Goal: Task Accomplishment & Management: Manage account settings

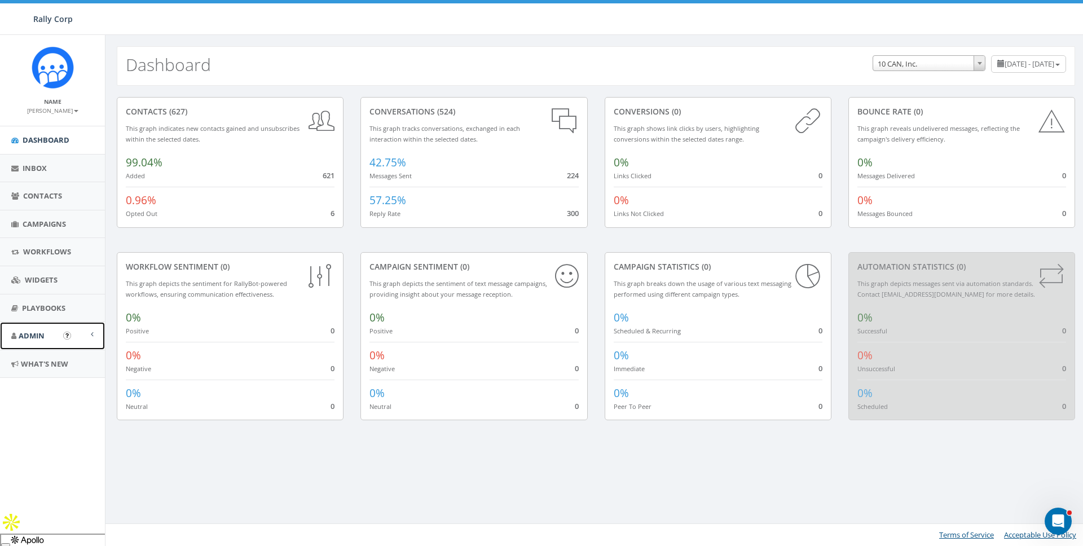
click at [42, 333] on span "Admin" at bounding box center [32, 335] width 26 height 10
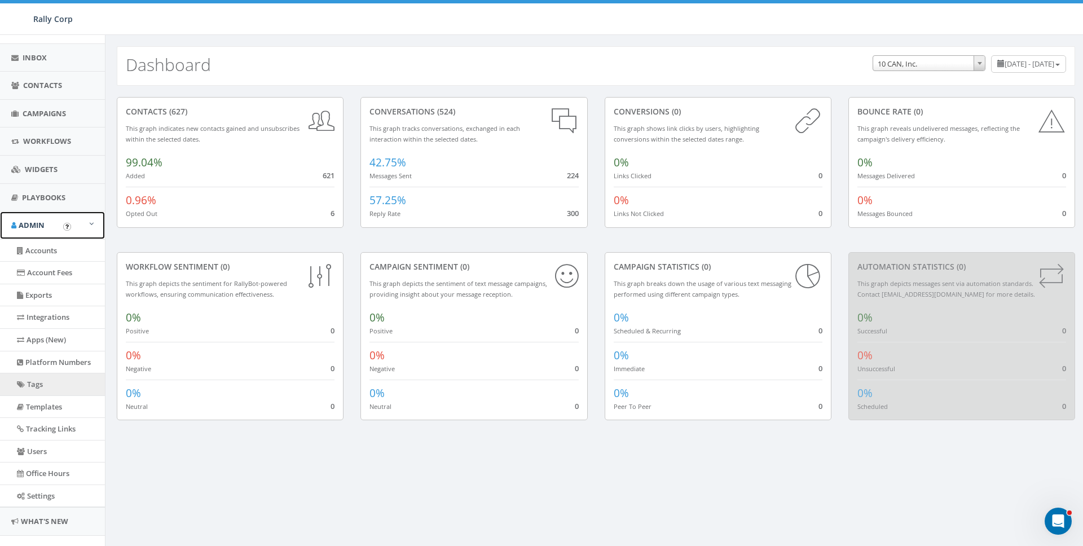
scroll to position [109, 0]
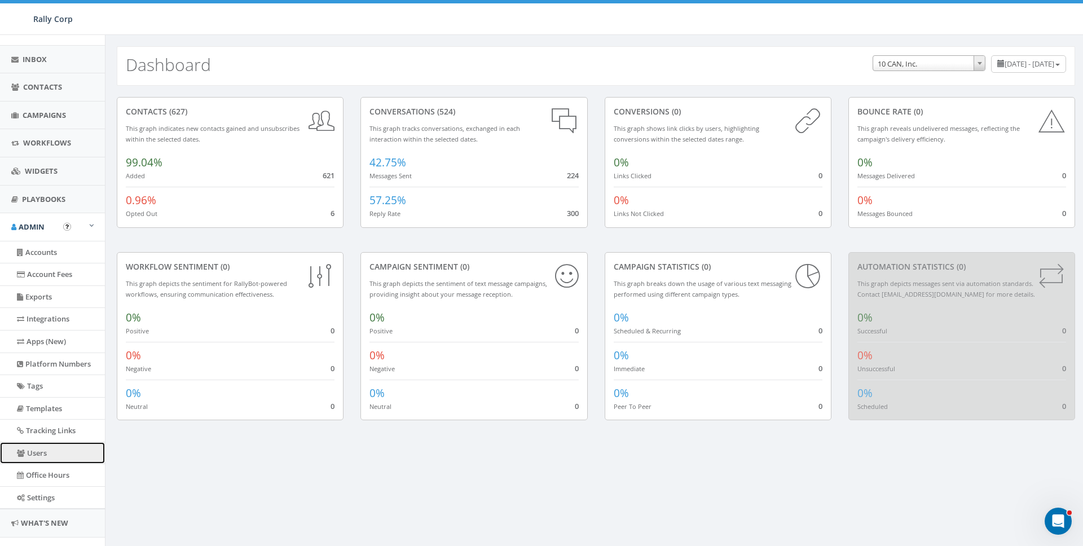
click at [37, 451] on link "Users" at bounding box center [52, 453] width 105 height 22
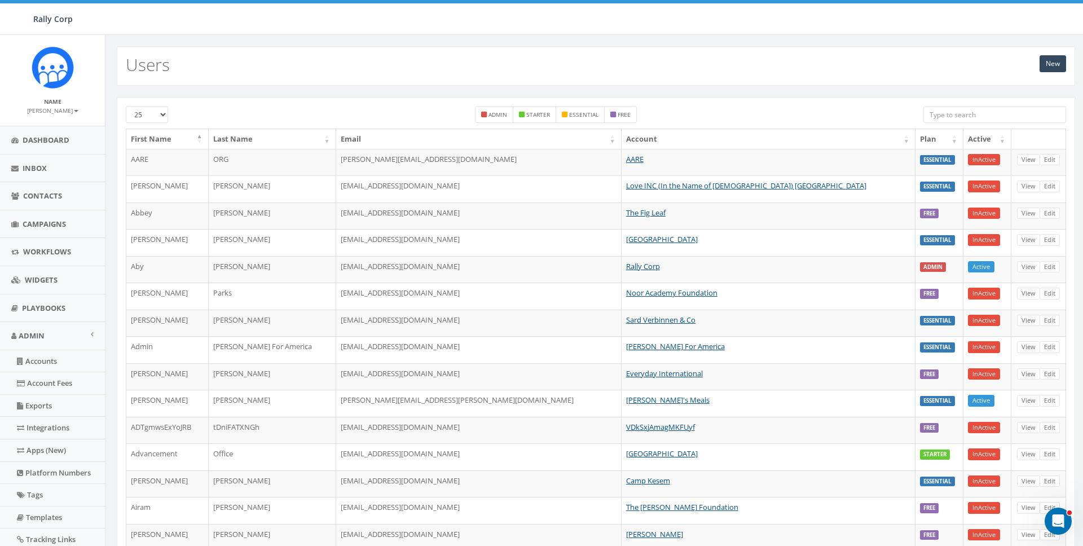
click at [955, 108] on input "search" at bounding box center [994, 114] width 143 height 17
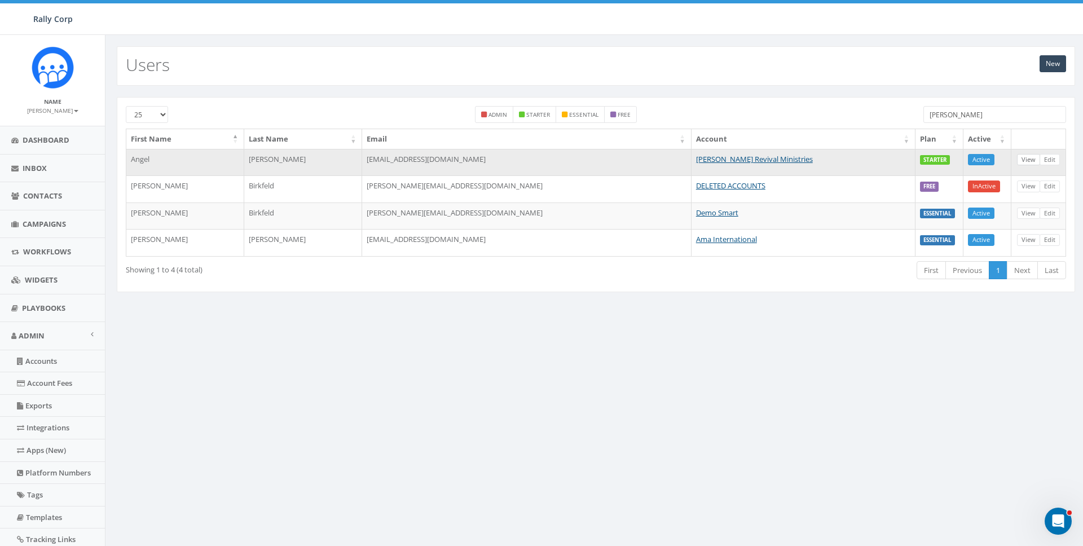
type input "erik"
click at [1031, 160] on link "View" at bounding box center [1028, 160] width 23 height 12
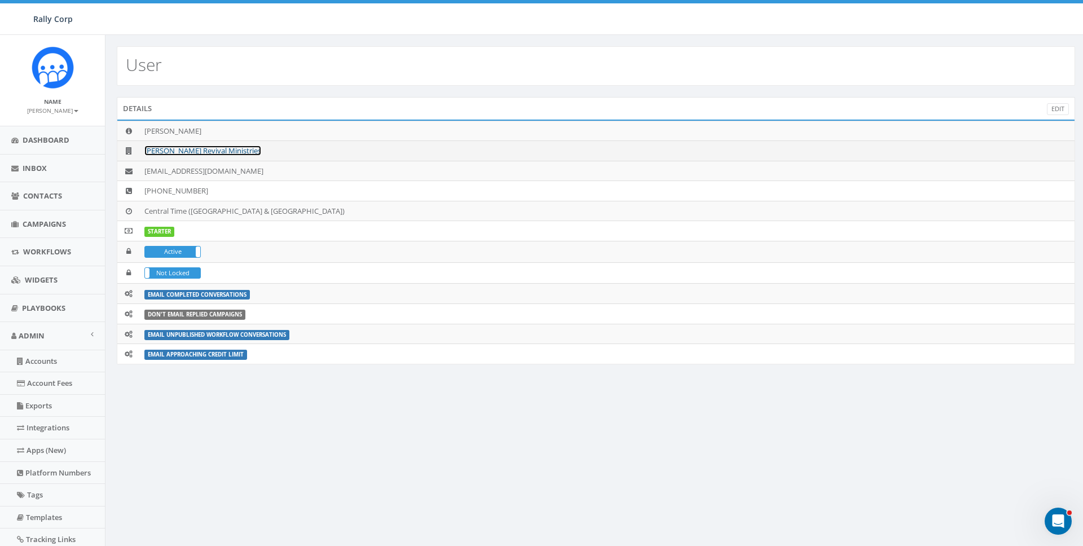
click at [192, 151] on link "[PERSON_NAME] Revival Ministries" at bounding box center [202, 150] width 117 height 10
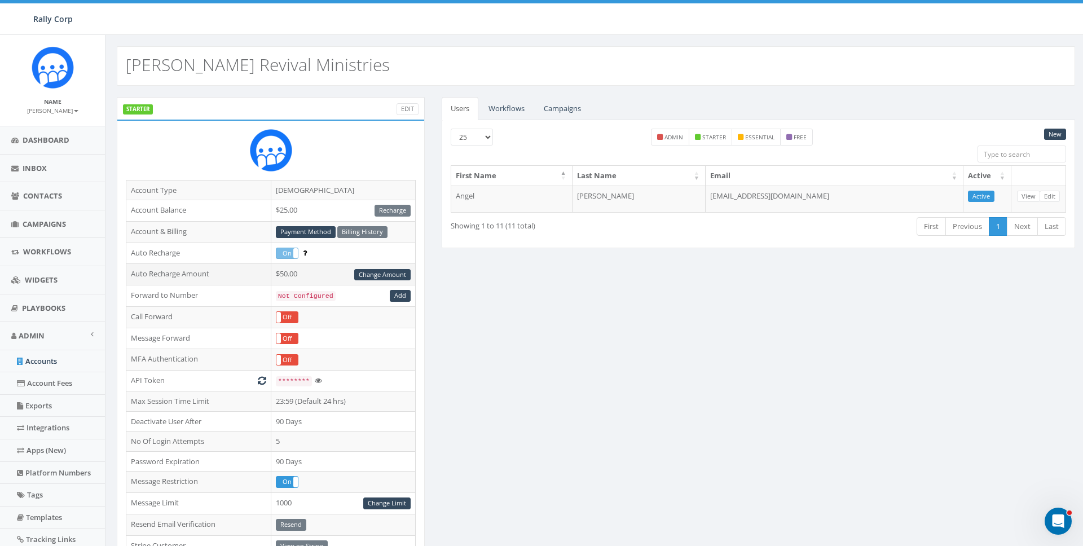
scroll to position [254, 0]
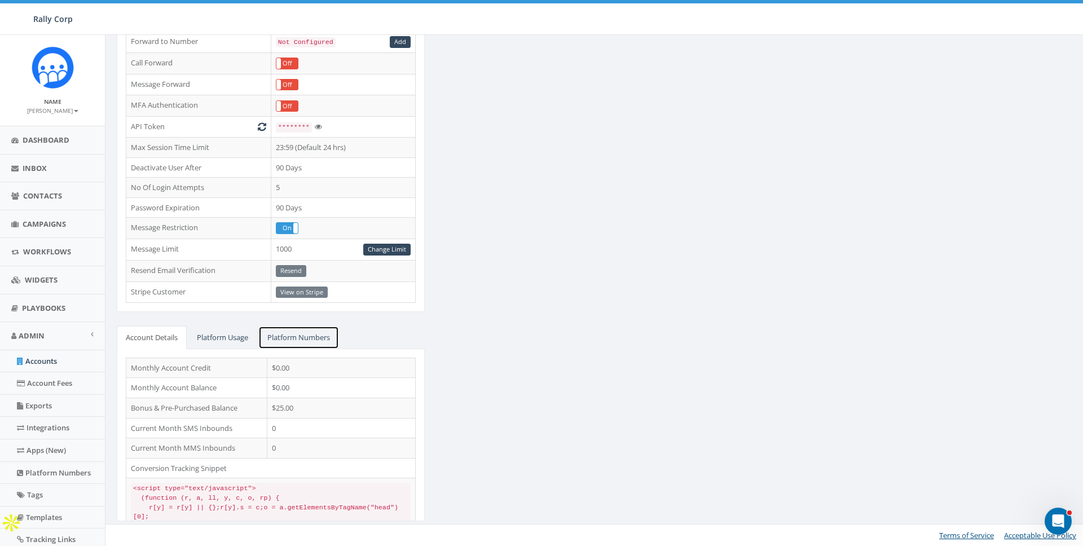
click at [297, 338] on link "Platform Numbers" at bounding box center [298, 337] width 81 height 23
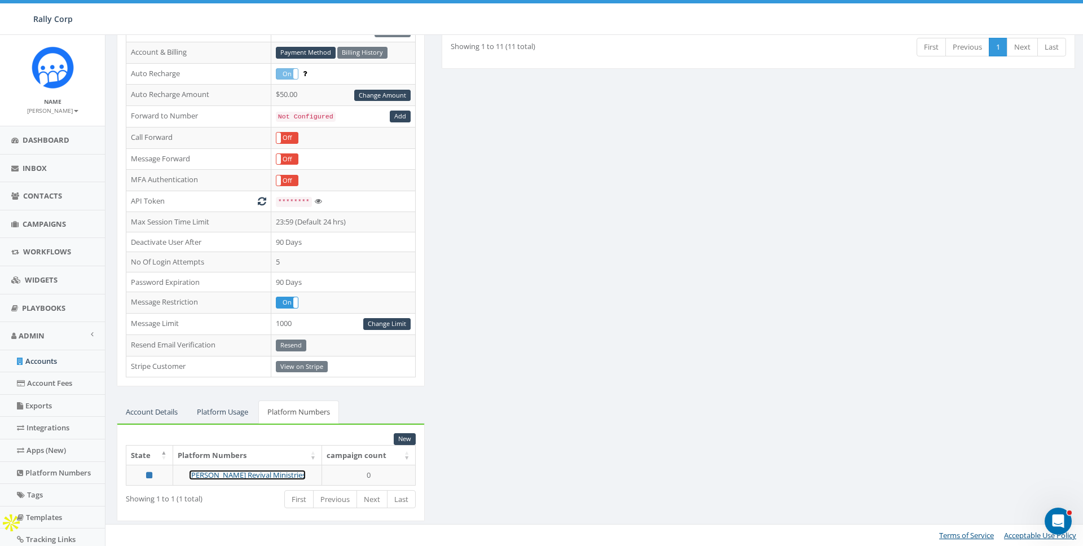
click at [243, 475] on link "[PERSON_NAME] Revival Ministries" at bounding box center [247, 475] width 117 height 10
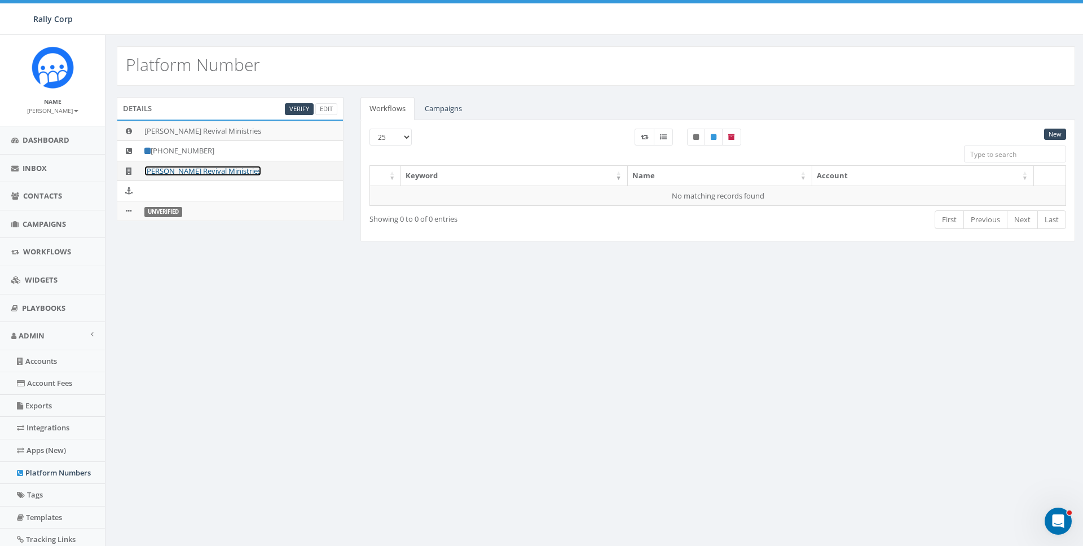
click at [214, 167] on link "[PERSON_NAME] Revival Ministries" at bounding box center [202, 171] width 117 height 10
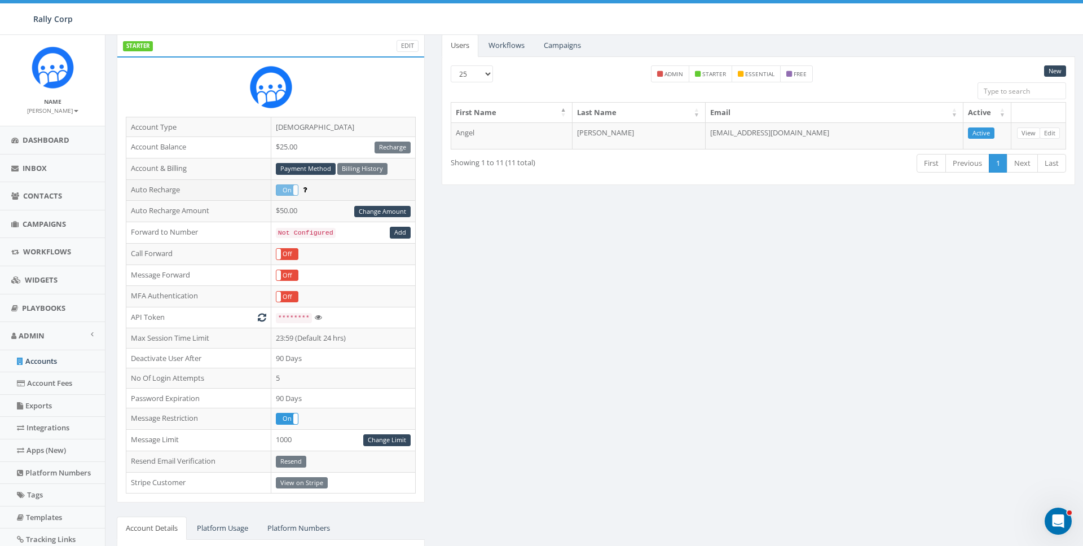
scroll to position [69, 0]
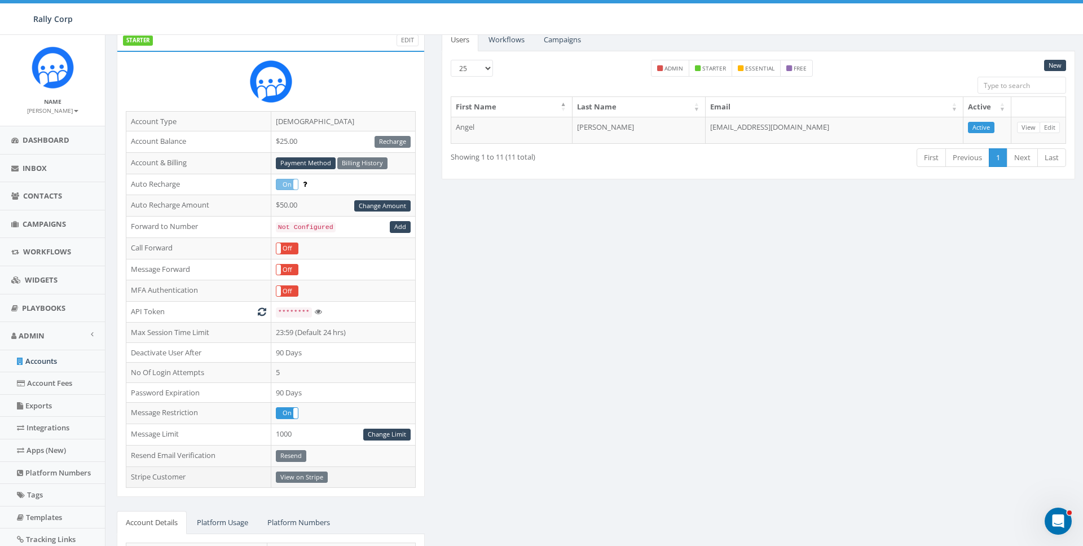
click at [303, 480] on td "View on Stripe" at bounding box center [343, 476] width 145 height 21
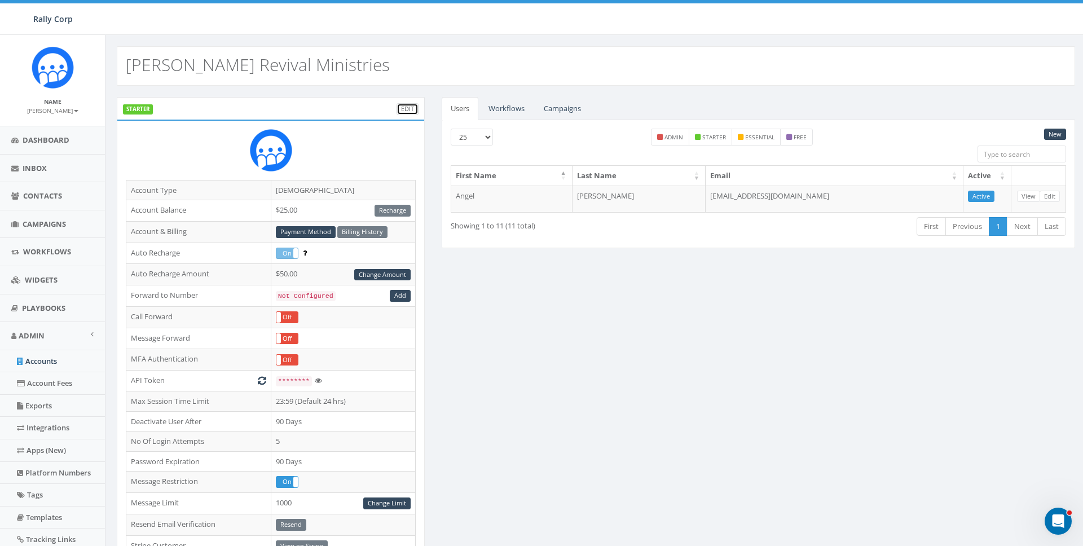
click at [411, 106] on link "Edit" at bounding box center [407, 109] width 22 height 12
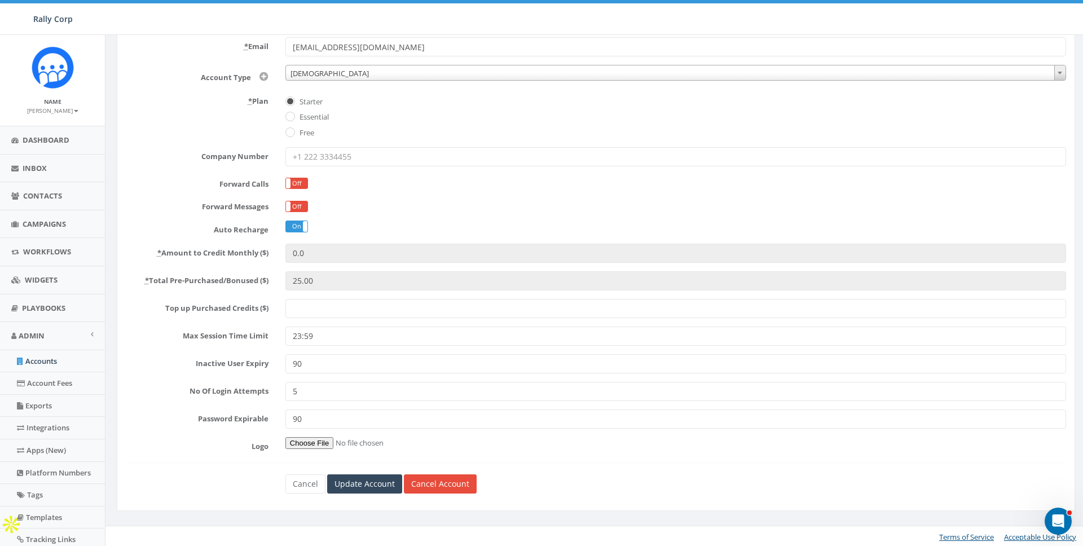
scroll to position [132, 0]
click at [447, 485] on link "Cancel Account" at bounding box center [440, 481] width 73 height 19
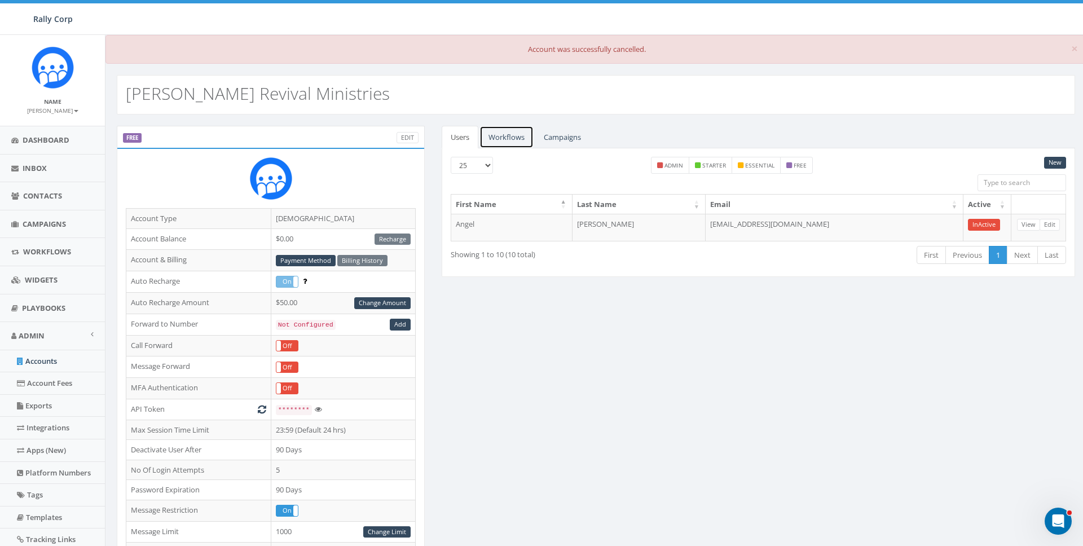
click at [517, 138] on link "Workflows" at bounding box center [506, 137] width 54 height 23
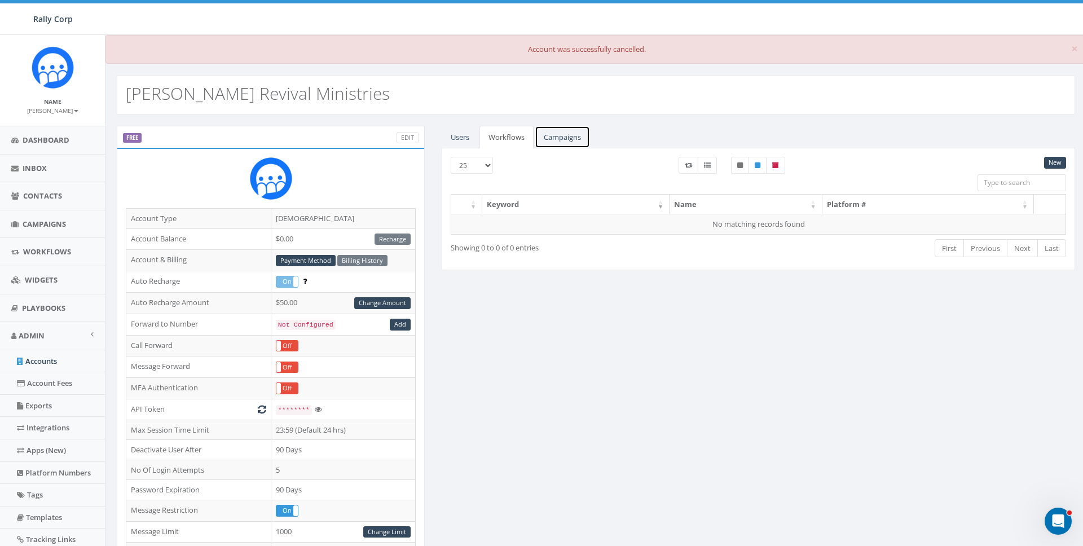
click at [560, 142] on link "Campaigns" at bounding box center [562, 137] width 55 height 23
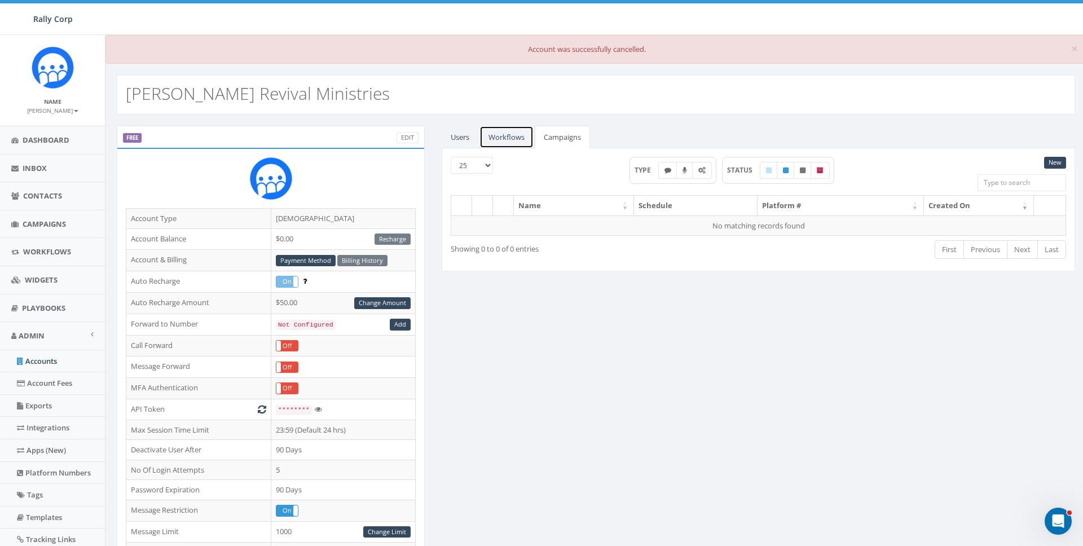
click at [510, 135] on link "Workflows" at bounding box center [506, 137] width 54 height 23
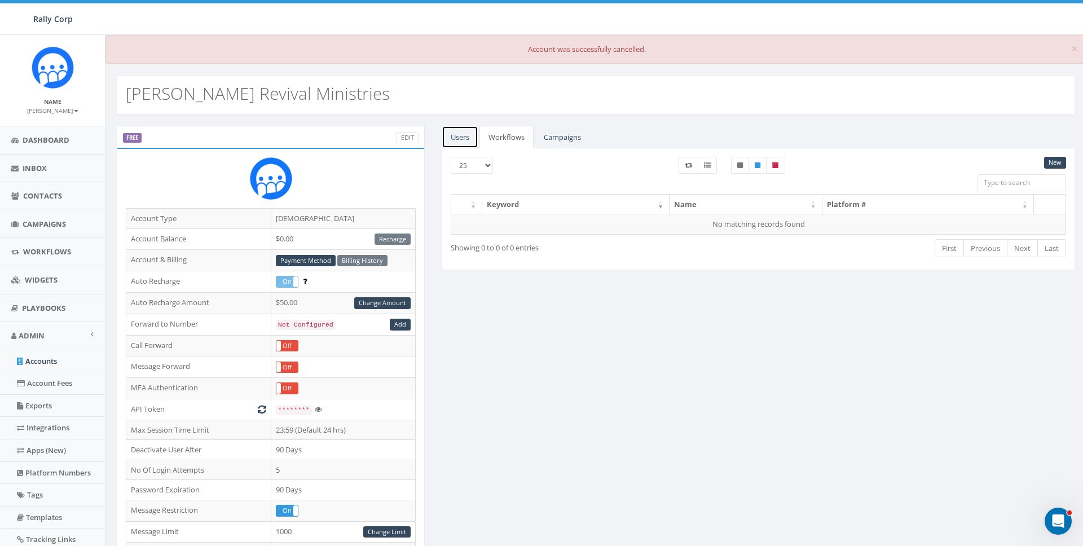
click at [454, 135] on link "Users" at bounding box center [460, 137] width 37 height 23
